Goal: Information Seeking & Learning: Check status

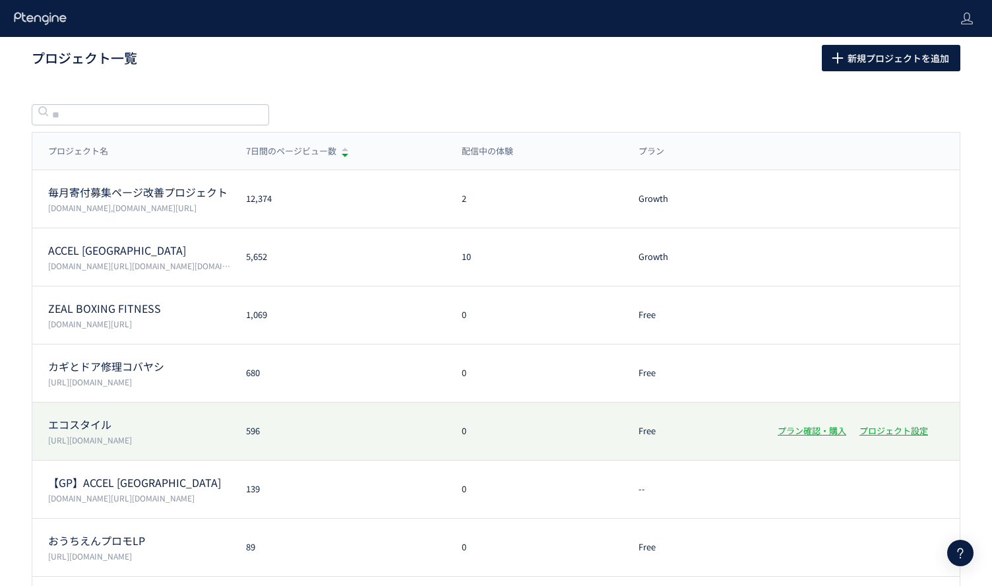
click at [140, 425] on p "エコスタイル" at bounding box center [139, 424] width 182 height 15
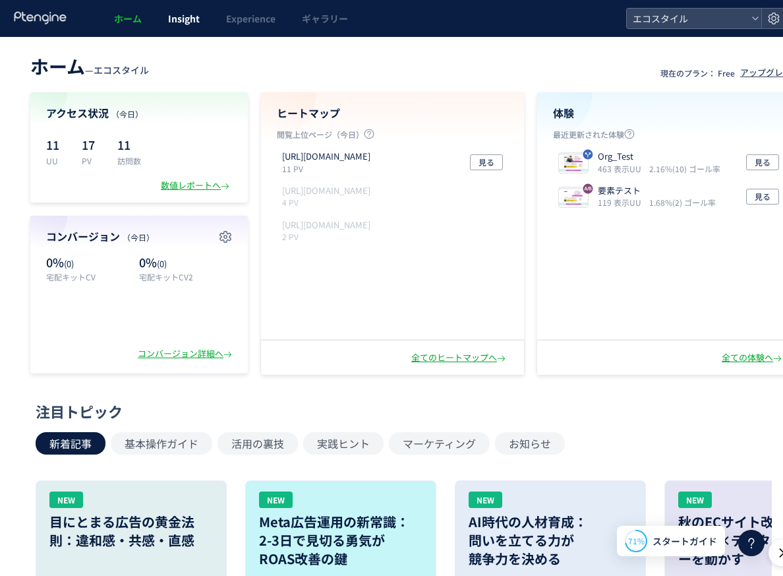
click at [169, 15] on span "Insight" at bounding box center [184, 18] width 32 height 13
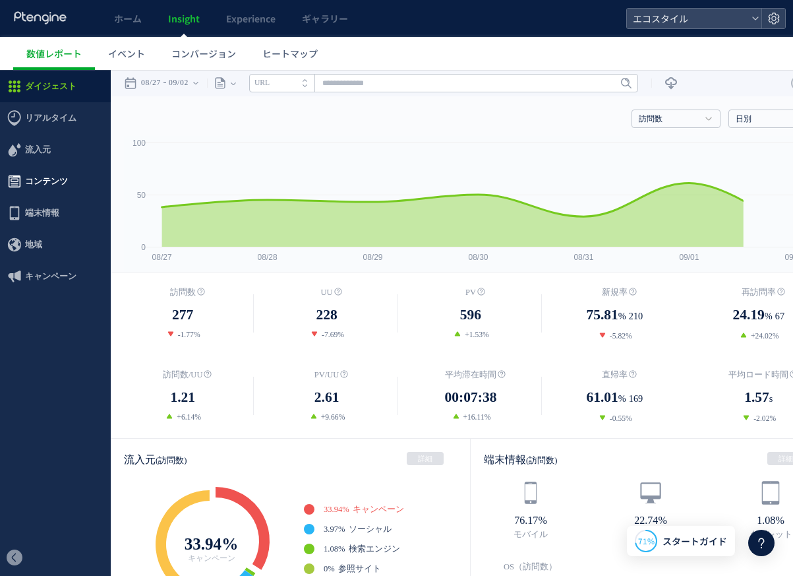
click at [46, 174] on span "コンテンツ" at bounding box center [46, 182] width 43 height 32
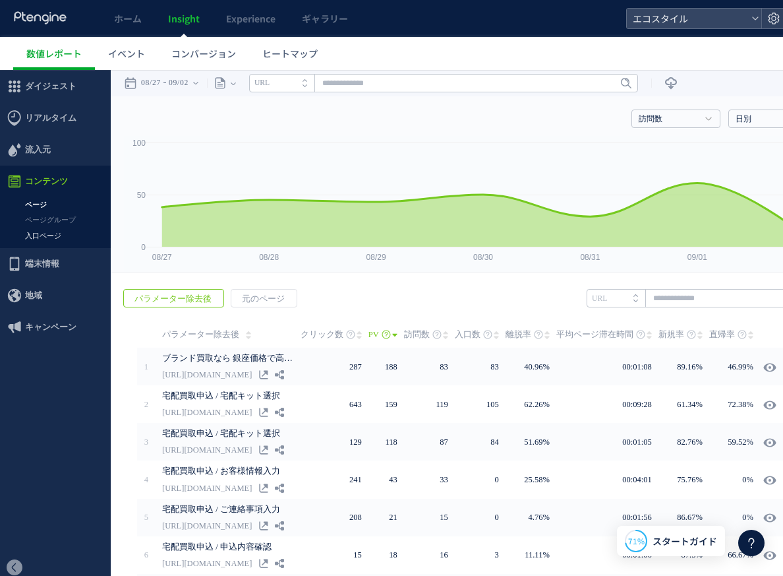
click at [52, 233] on link "入口ページ" at bounding box center [55, 235] width 111 height 15
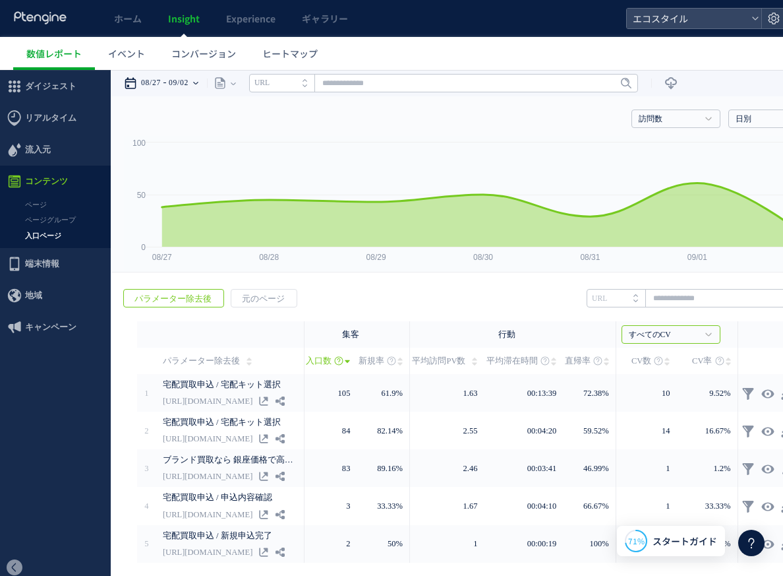
click at [189, 84] on time "09/02" at bounding box center [179, 83] width 20 height 26
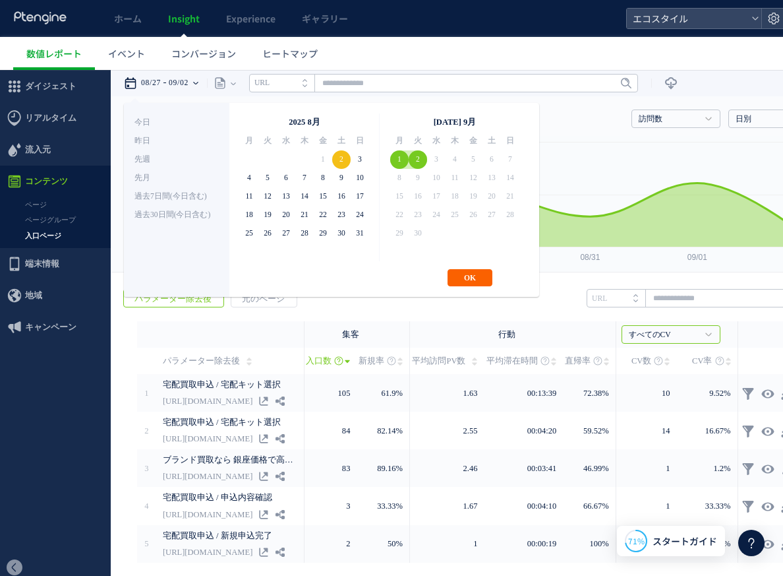
click at [466, 274] on button "OK" at bounding box center [470, 277] width 45 height 17
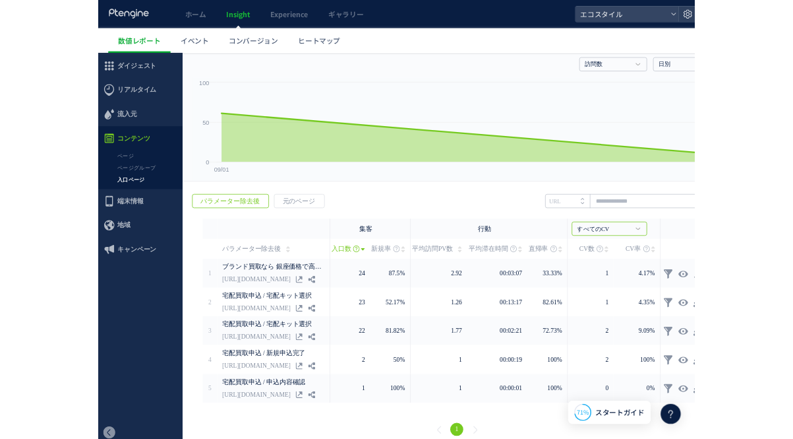
scroll to position [35, 0]
